Goal: Communication & Community: Answer question/provide support

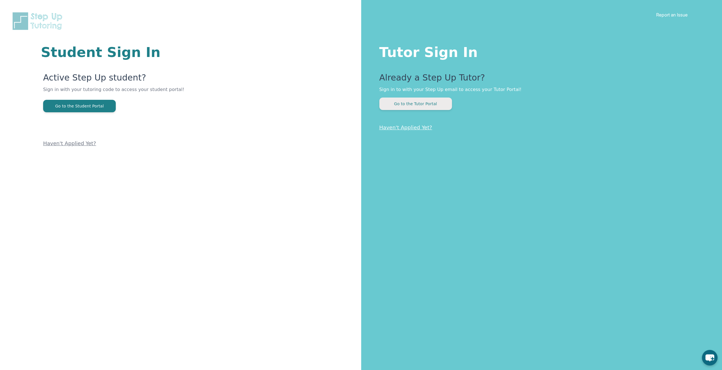
click at [429, 103] on button "Go to the Tutor Portal" at bounding box center [415, 104] width 73 height 12
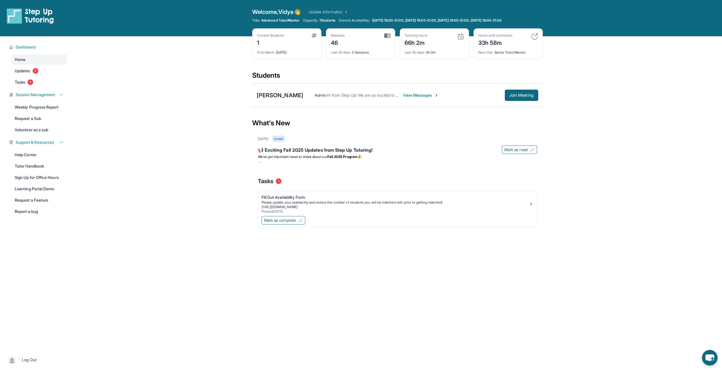
click at [421, 97] on span "View Messages" at bounding box center [420, 95] width 35 height 6
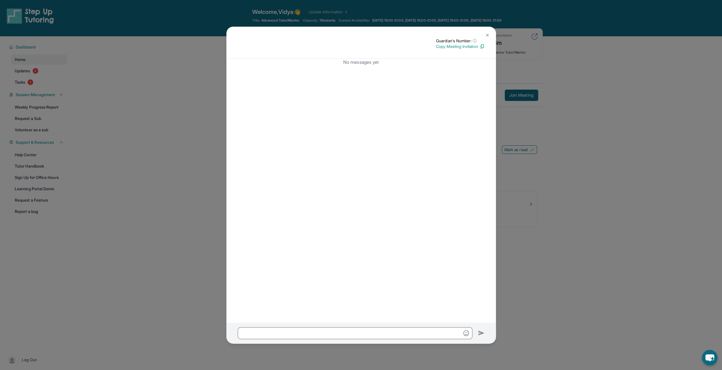
click at [487, 37] on img at bounding box center [487, 35] width 5 height 5
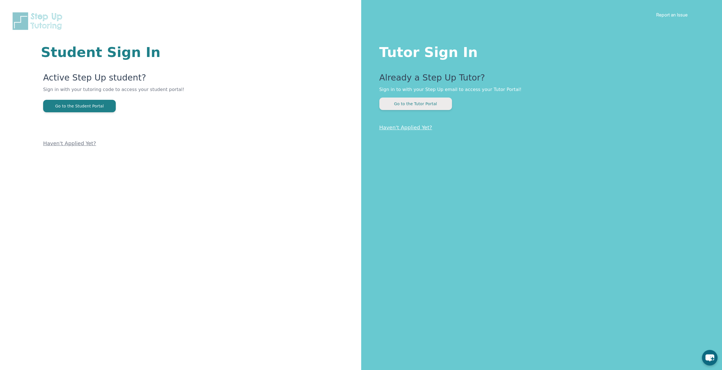
click at [437, 103] on button "Go to the Tutor Portal" at bounding box center [415, 104] width 73 height 12
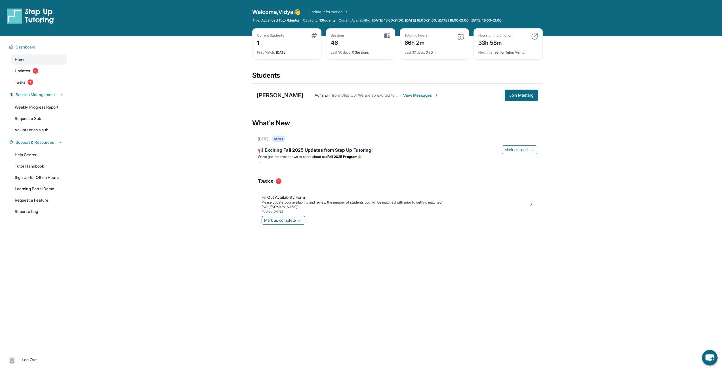
click at [424, 96] on span "View Messages" at bounding box center [420, 95] width 35 height 6
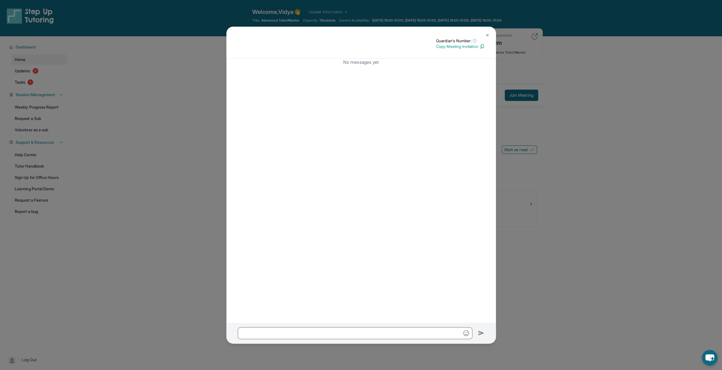
click at [488, 35] on img at bounding box center [487, 35] width 5 height 5
